Goal: Task Accomplishment & Management: Manage account settings

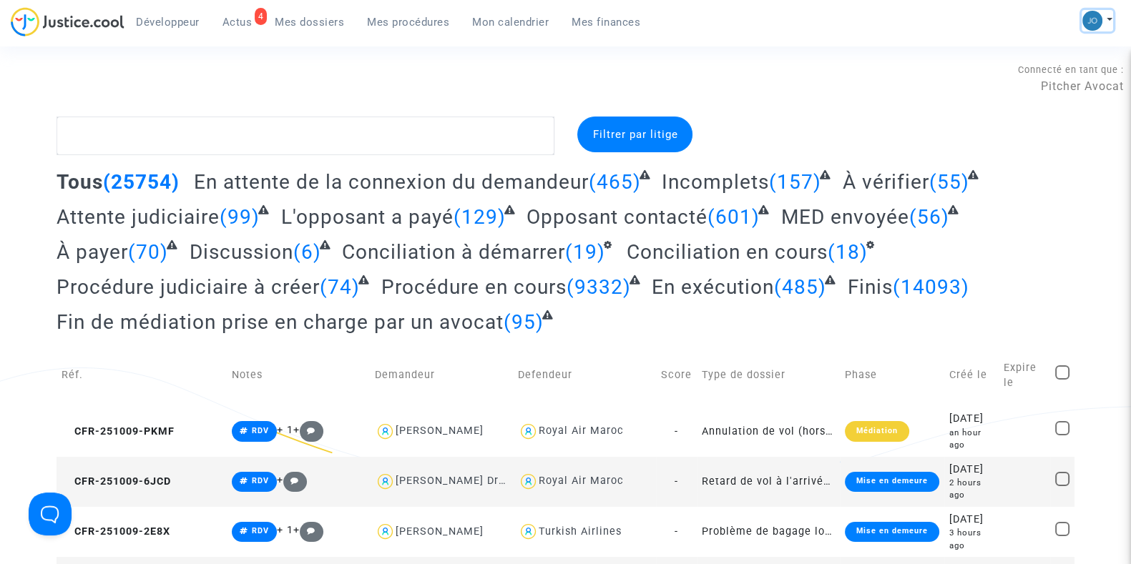
click at [1107, 24] on button at bounding box center [1096, 20] width 31 height 21
click at [1050, 77] on link "Changer de compte" at bounding box center [1040, 73] width 144 height 23
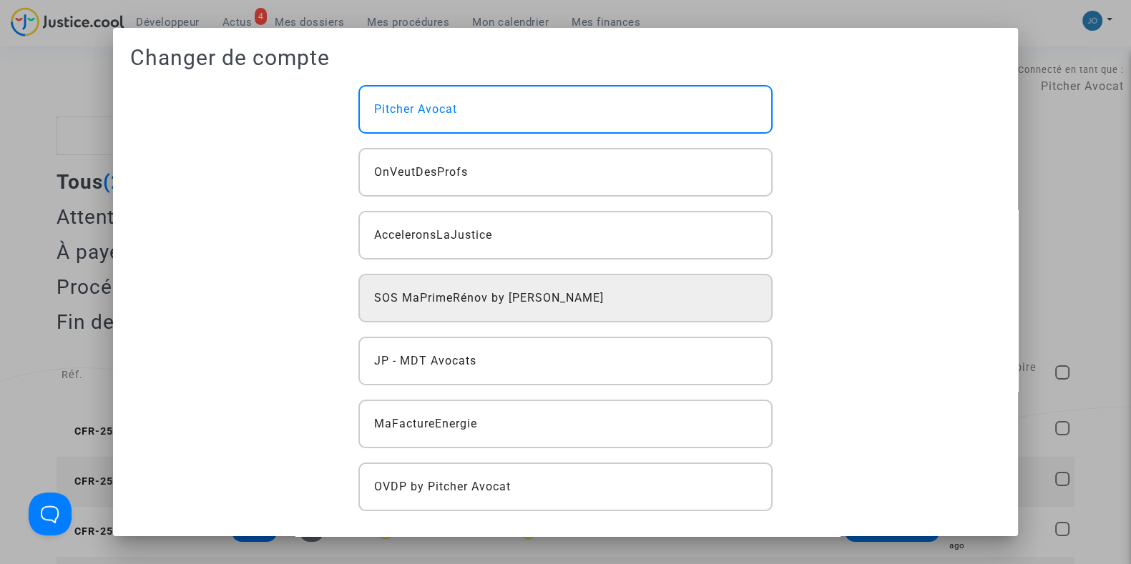
click at [551, 280] on div "SOS MaPrimeRénov by [PERSON_NAME]" at bounding box center [564, 298] width 413 height 49
